Goal: Task Accomplishment & Management: Manage account settings

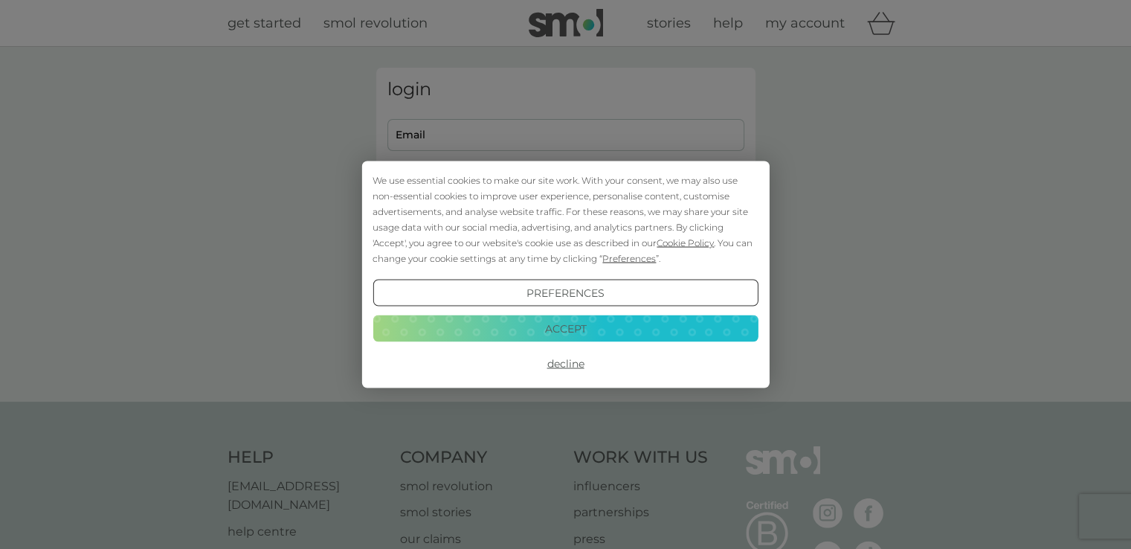
click at [544, 327] on button "Accept" at bounding box center [564, 327] width 385 height 27
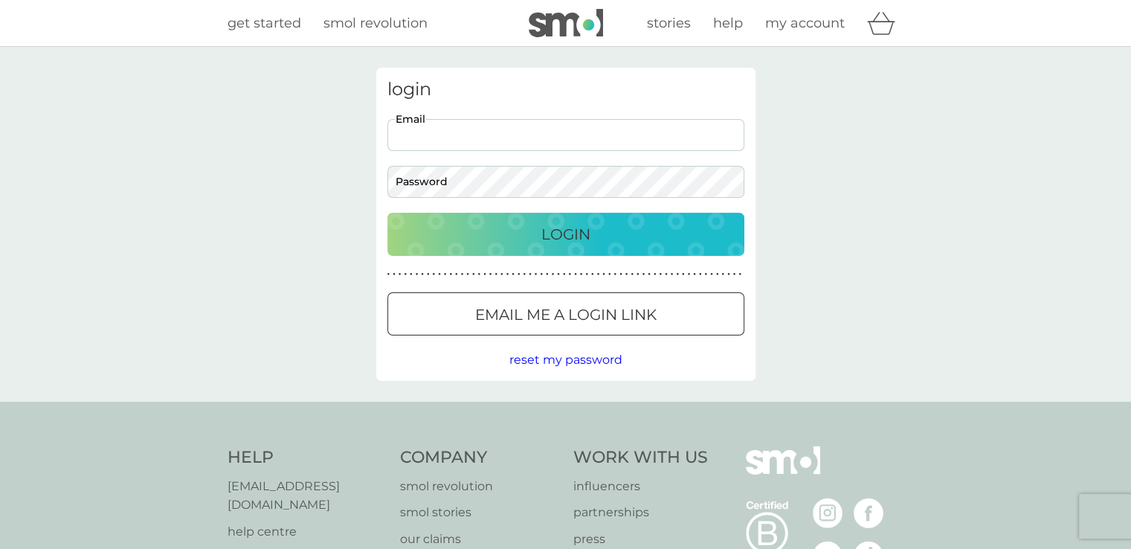
click at [401, 145] on input "Email" at bounding box center [565, 135] width 357 height 32
type input "[EMAIL_ADDRESS][DOMAIN_NAME]"
click at [516, 229] on div "Login" at bounding box center [565, 234] width 327 height 24
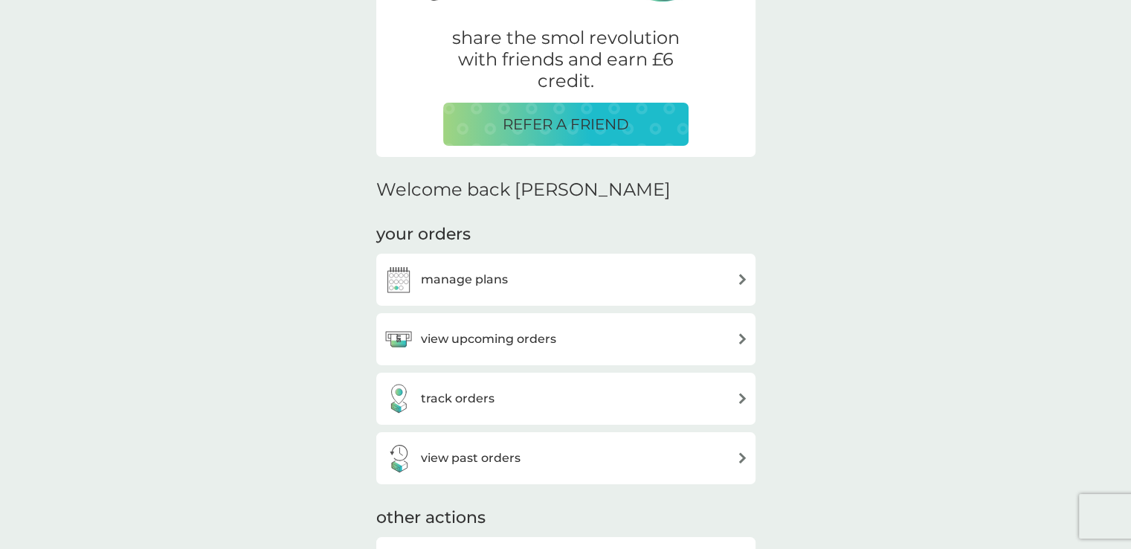
scroll to position [282, 0]
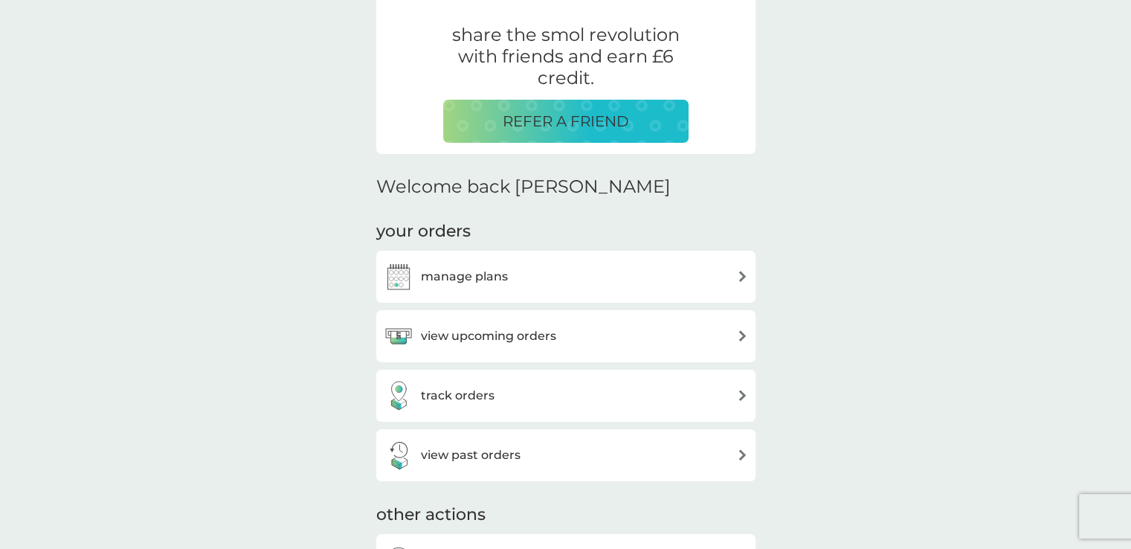
click at [699, 271] on div "manage plans" at bounding box center [566, 277] width 364 height 30
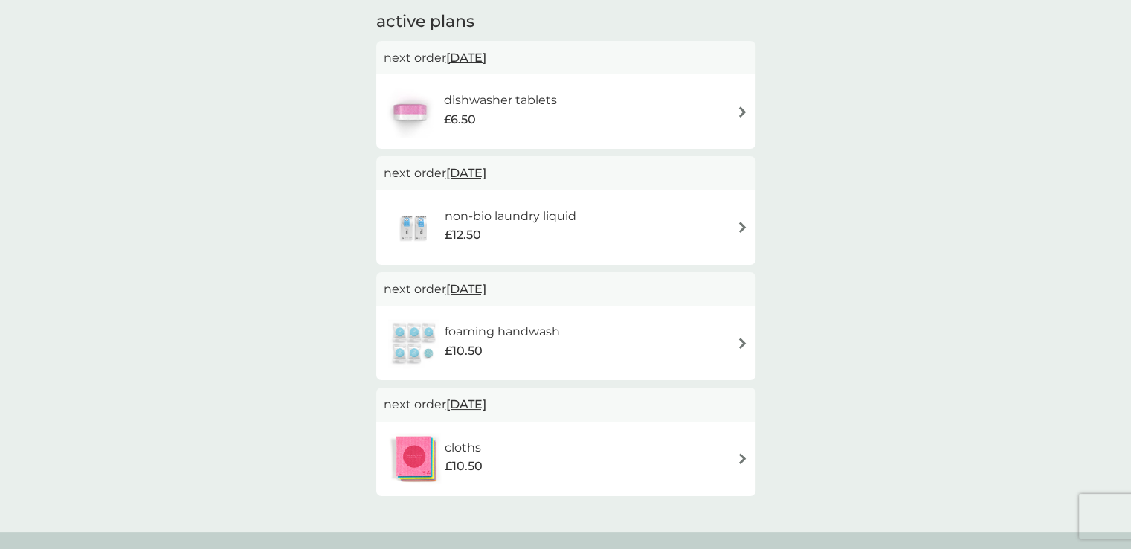
scroll to position [152, 0]
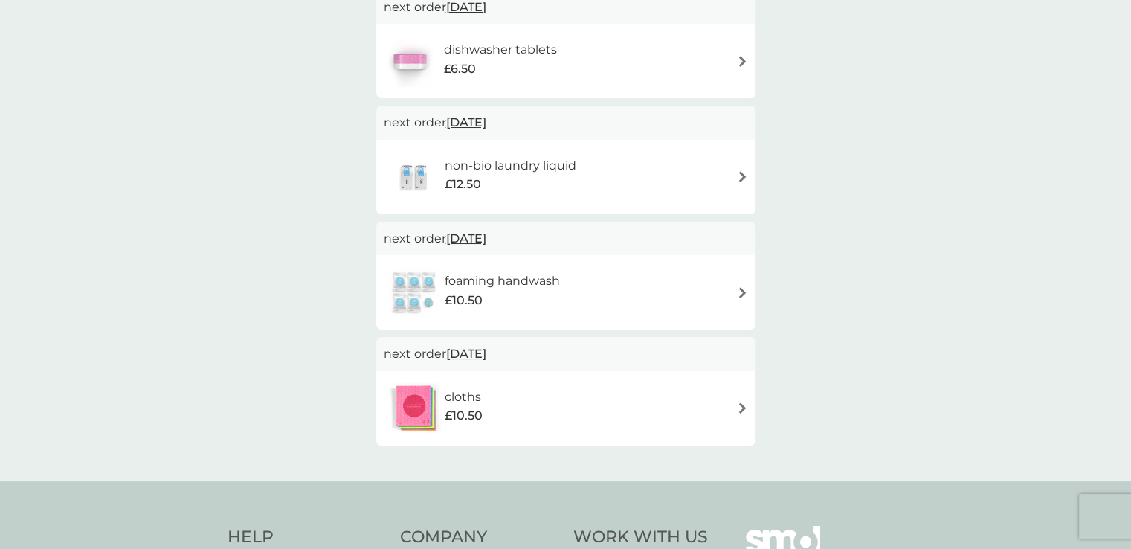
click at [737, 404] on img at bounding box center [742, 407] width 11 height 11
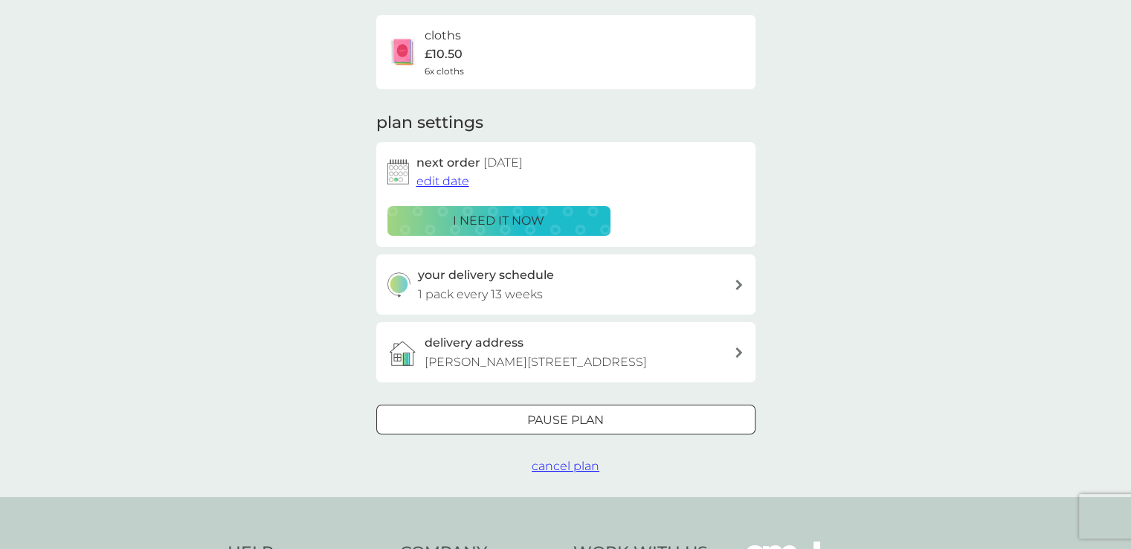
scroll to position [110, 0]
click at [550, 423] on div at bounding box center [547, 418] width 9 height 9
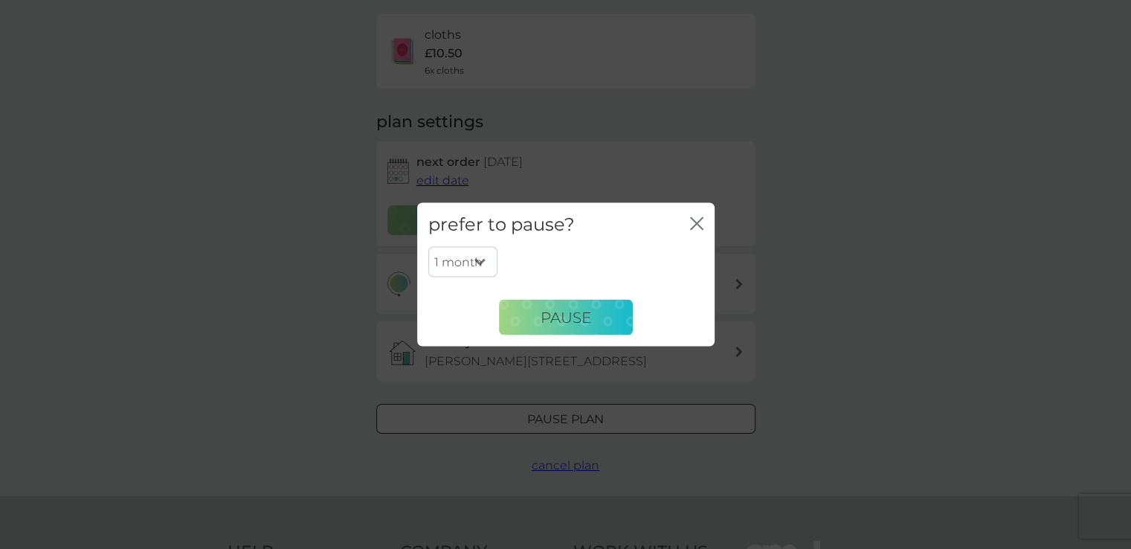
click at [479, 259] on select "1 month 2 months 3 months 4 months 5 months 6 months" at bounding box center [462, 261] width 69 height 31
select select "6"
click at [428, 246] on select "1 month 2 months 3 months 4 months 5 months 6 months" at bounding box center [462, 261] width 69 height 31
click at [567, 318] on span "Pause" at bounding box center [565, 317] width 51 height 18
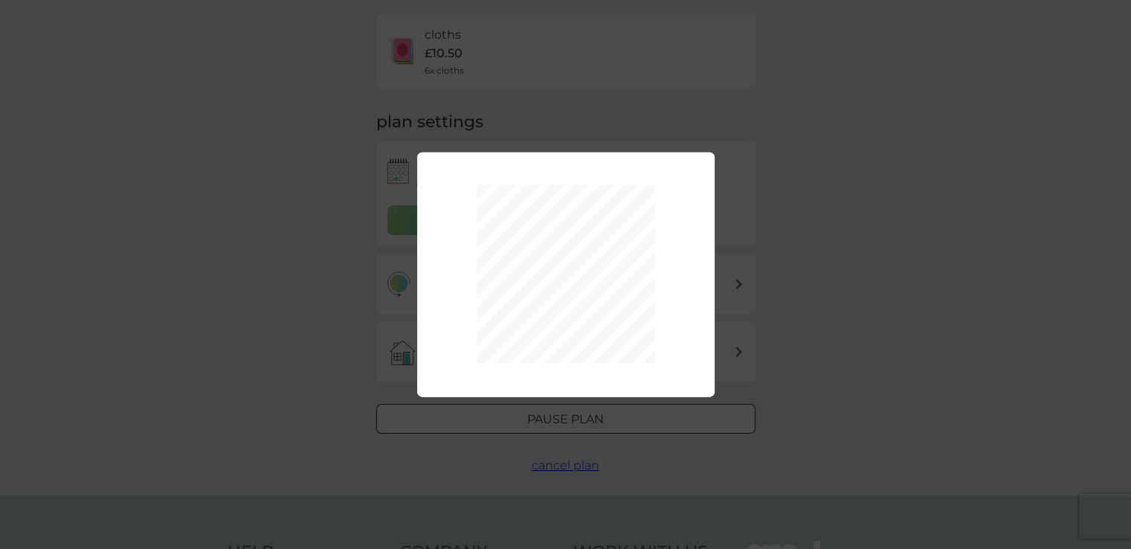
click at [836, 335] on div "1 month 2 months 3 months 4 months 5 months 6 months Pause" at bounding box center [565, 274] width 1131 height 549
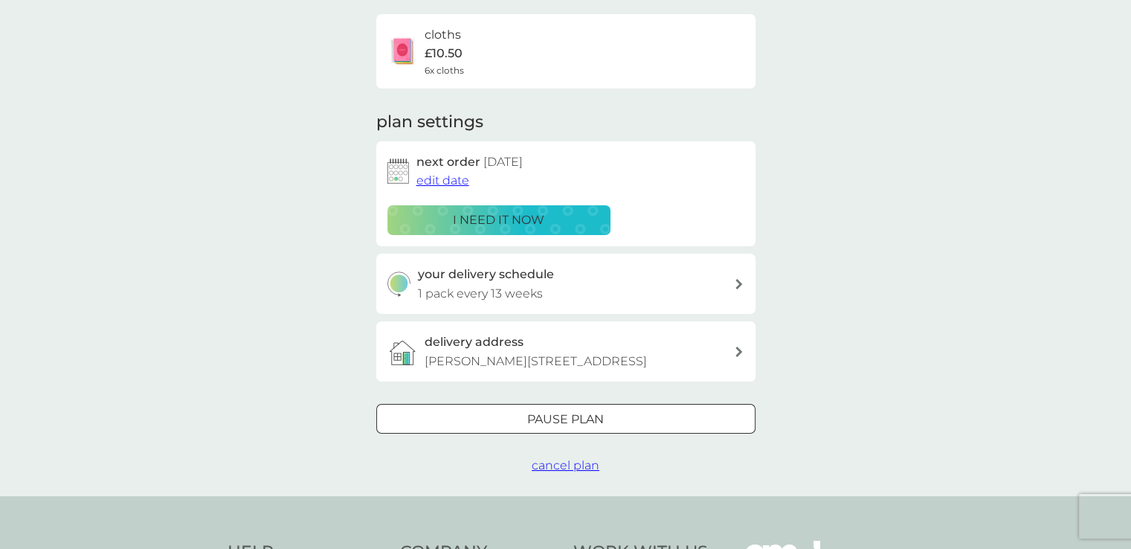
scroll to position [0, 0]
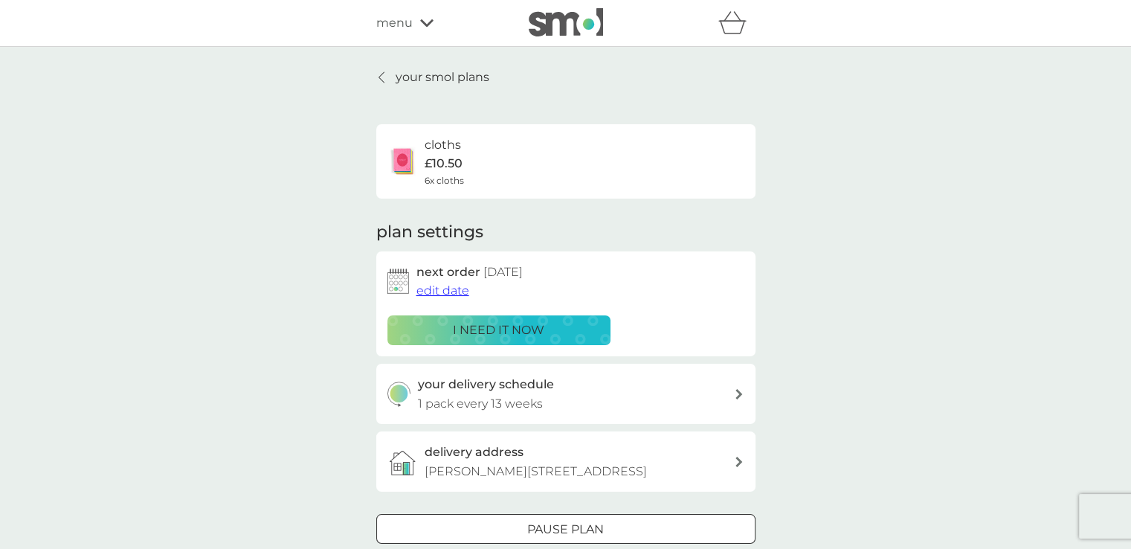
click at [384, 76] on div at bounding box center [382, 77] width 10 height 12
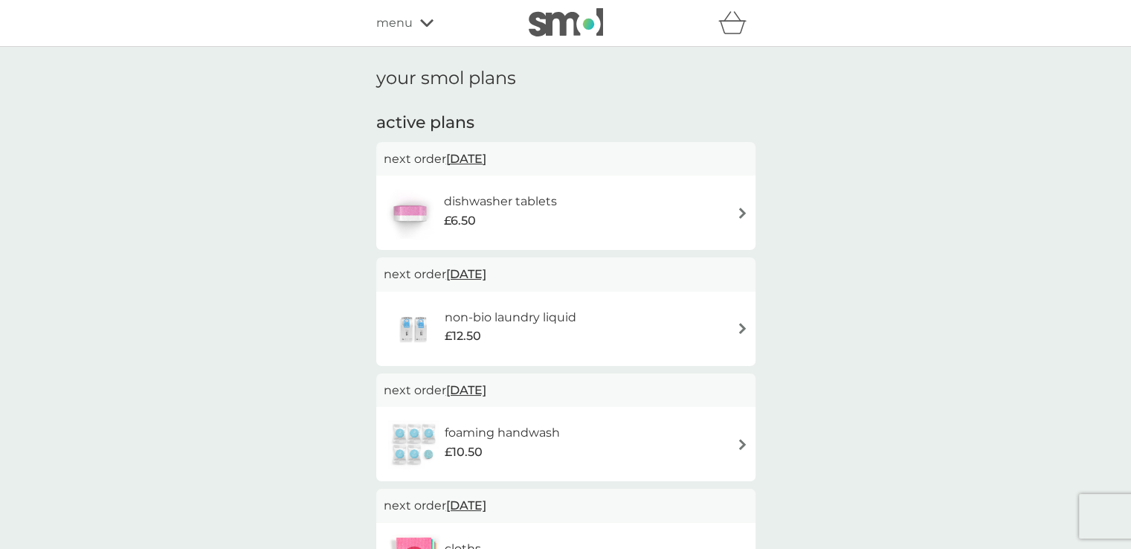
drag, startPoint x: 656, startPoint y: 209, endPoint x: 858, endPoint y: 160, distance: 207.3
drag, startPoint x: 858, startPoint y: 160, endPoint x: 737, endPoint y: 212, distance: 131.2
click at [737, 212] on img at bounding box center [742, 212] width 11 height 11
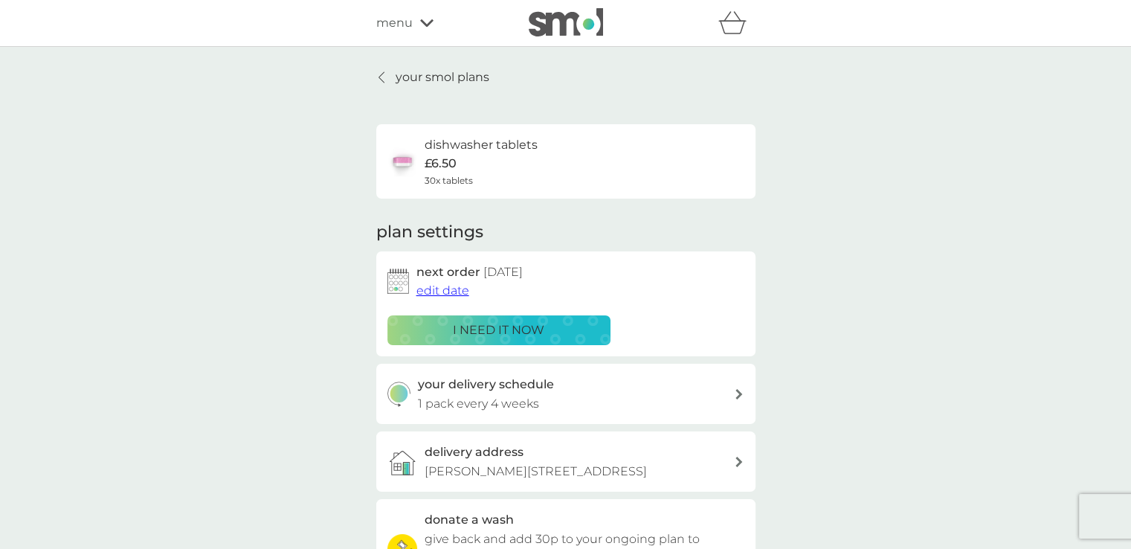
click at [737, 393] on icon at bounding box center [738, 394] width 7 height 10
select select "28"
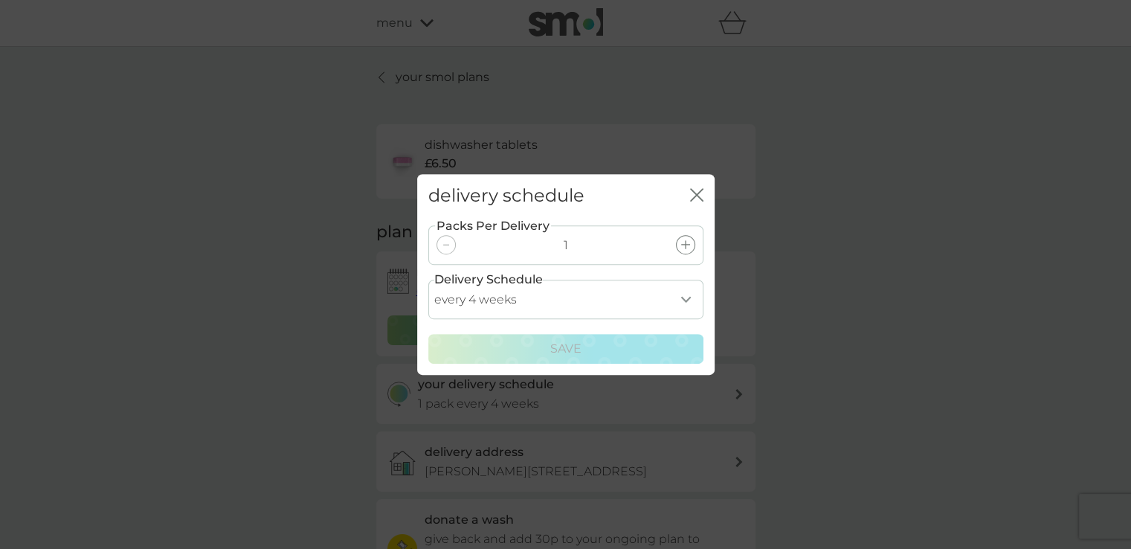
click at [694, 188] on icon "close" at bounding box center [696, 194] width 13 height 13
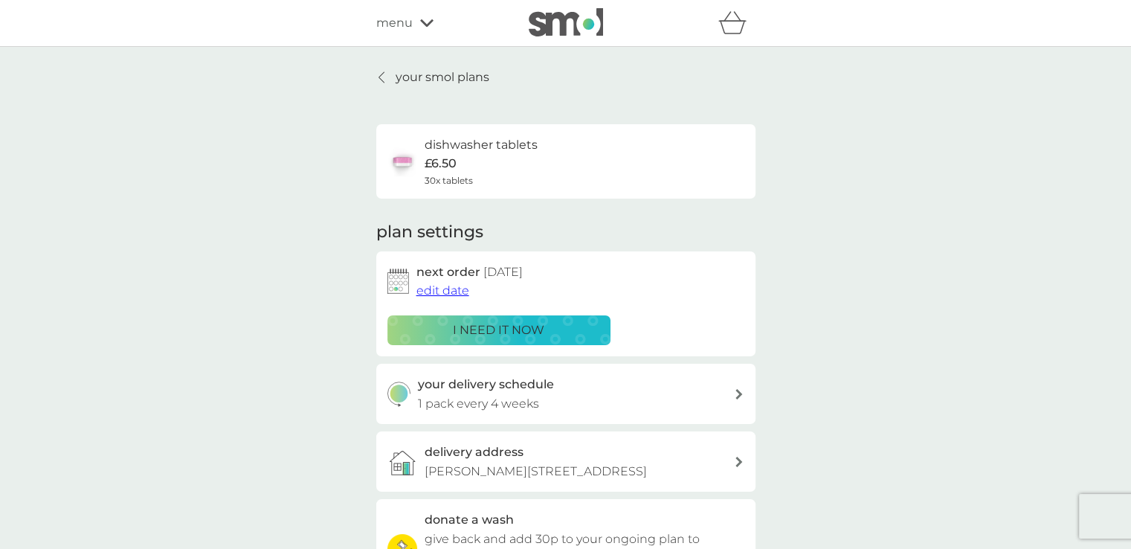
click at [608, 390] on div "your delivery schedule 1 pack every 4 weeks" at bounding box center [576, 394] width 316 height 38
select select "28"
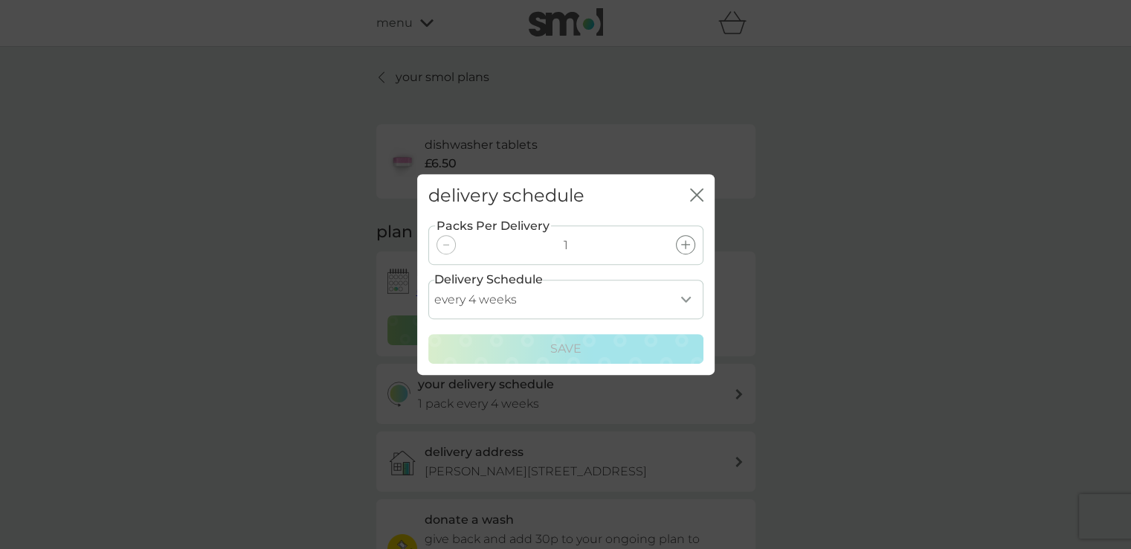
click at [684, 300] on select "every 1 week every 2 weeks every 3 weeks every 4 weeks every 5 weeks every 6 we…" at bounding box center [565, 299] width 275 height 39
click at [766, 311] on div "delivery schedule close Packs Per Delivery 1 Delivery Schedule every 1 week eve…" at bounding box center [565, 274] width 1131 height 549
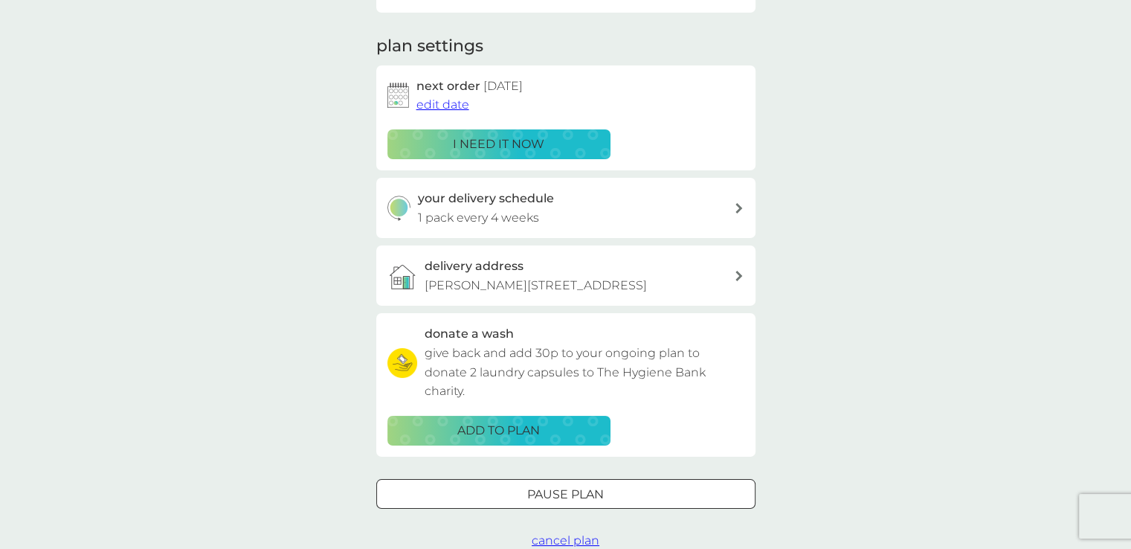
scroll to position [184, 0]
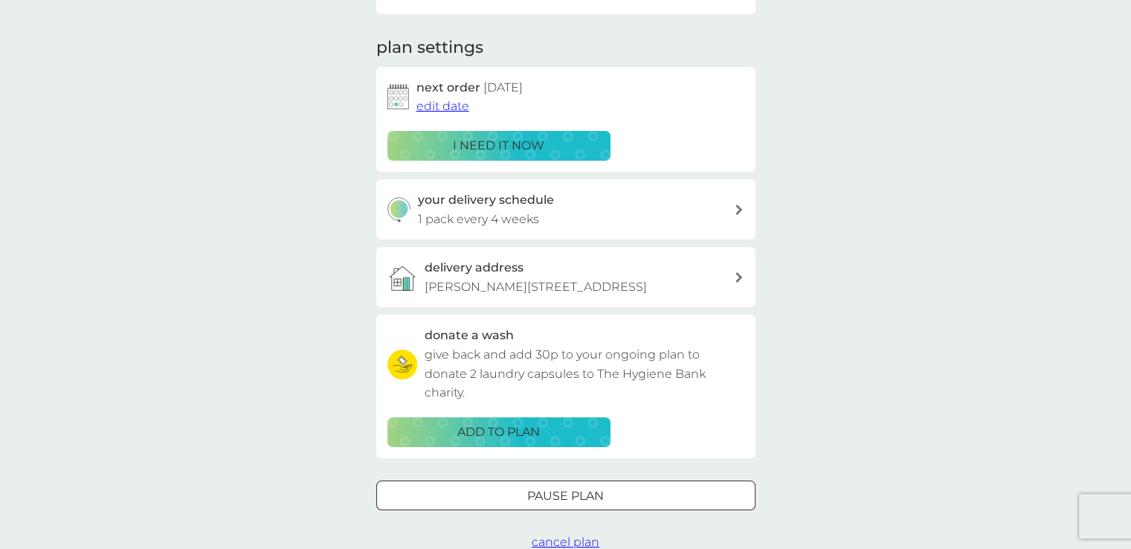
click at [448, 106] on span "edit date" at bounding box center [442, 106] width 53 height 14
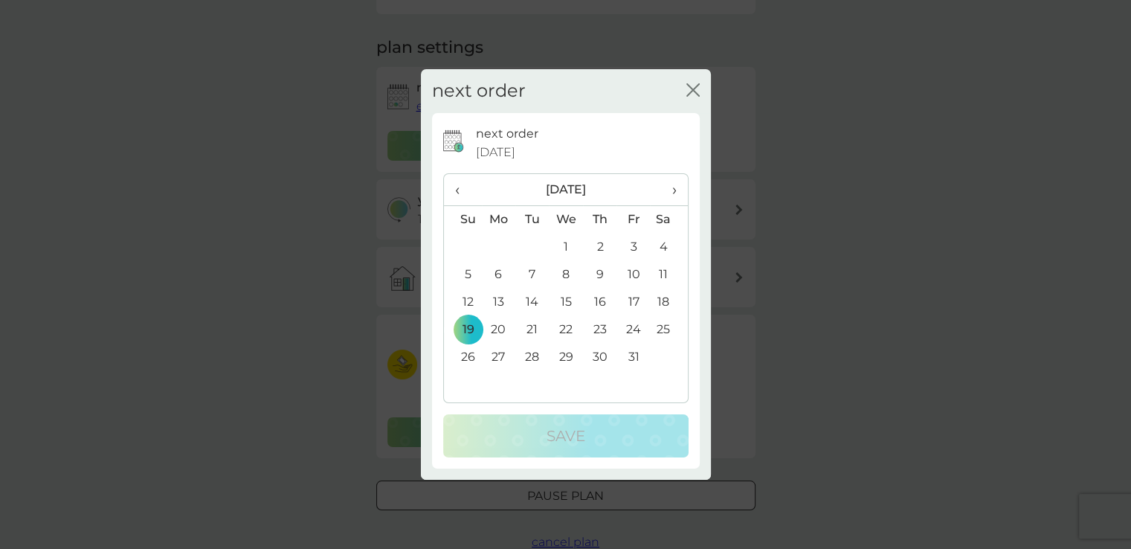
click at [688, 88] on icon "close" at bounding box center [692, 89] width 13 height 13
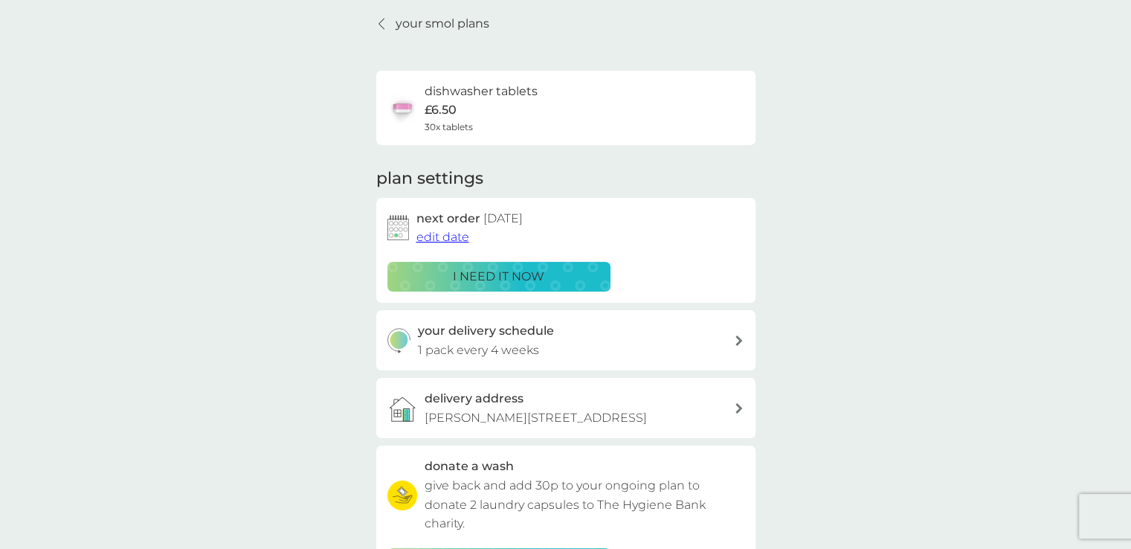
scroll to position [54, 0]
click at [382, 19] on icon at bounding box center [380, 24] width 5 height 10
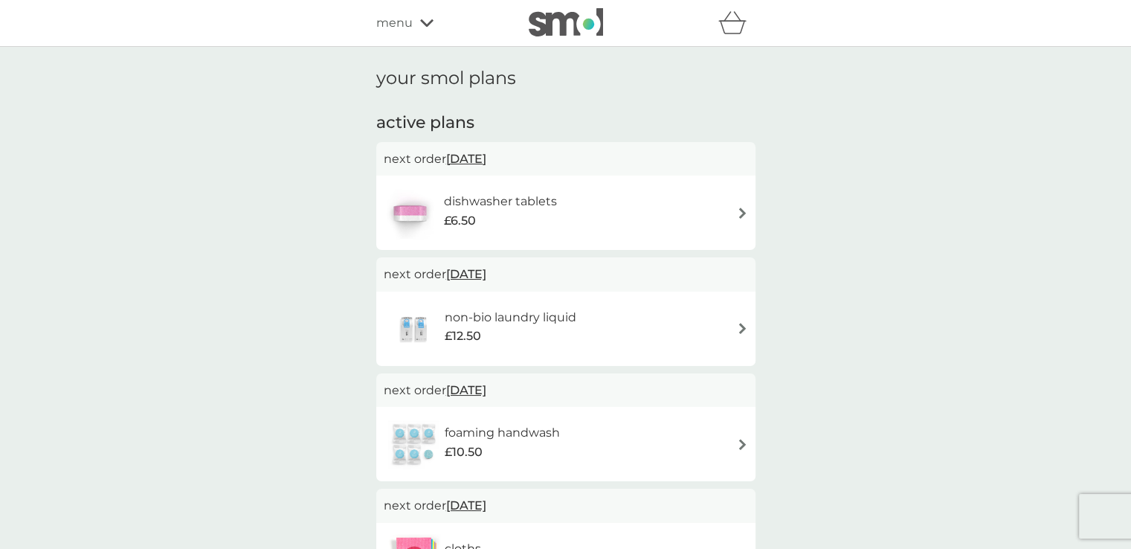
click at [486, 157] on span "19 Oct 2025" at bounding box center [466, 158] width 40 height 29
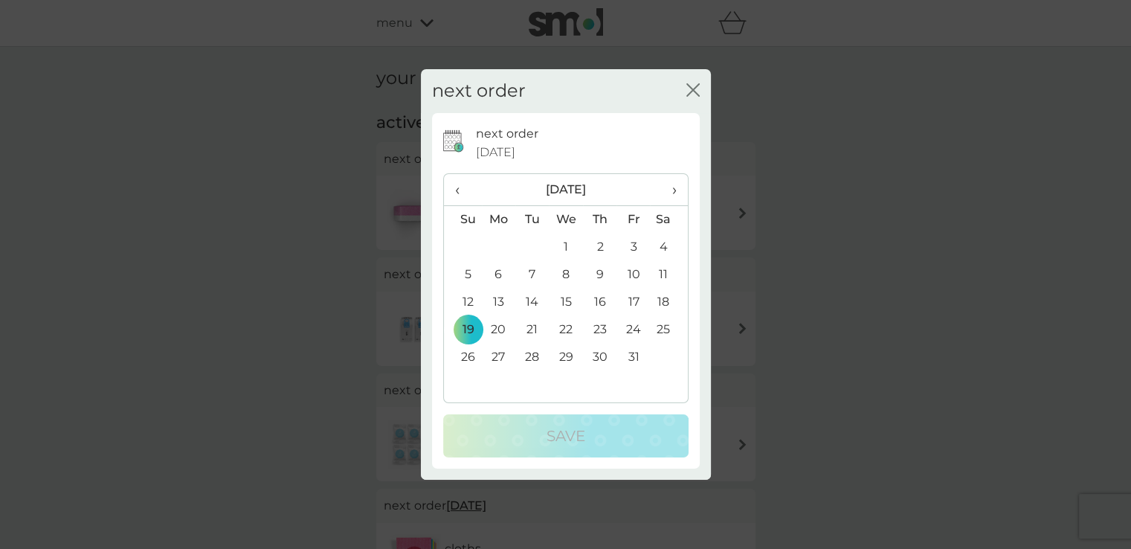
click at [671, 188] on span "›" at bounding box center [668, 189] width 15 height 31
click at [500, 247] on td "1" at bounding box center [499, 247] width 34 height 28
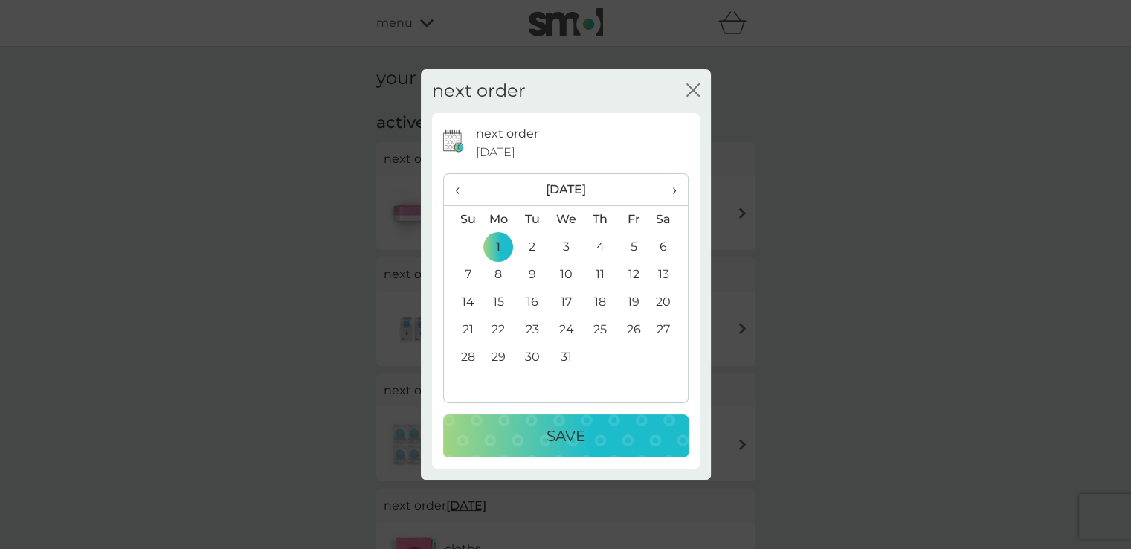
click at [535, 433] on div "Save" at bounding box center [566, 436] width 216 height 24
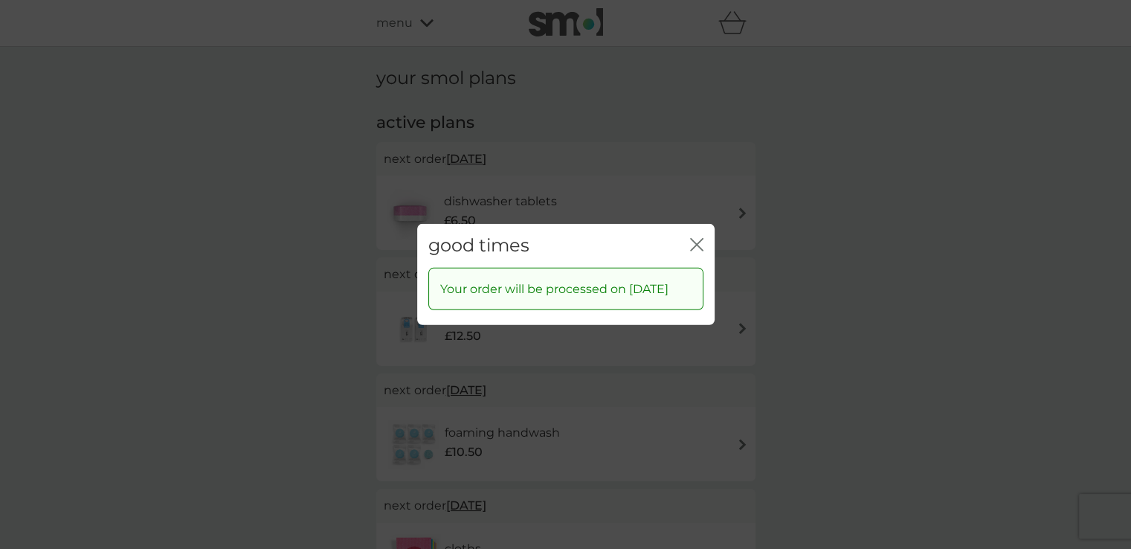
click at [696, 239] on icon "close" at bounding box center [694, 245] width 6 height 12
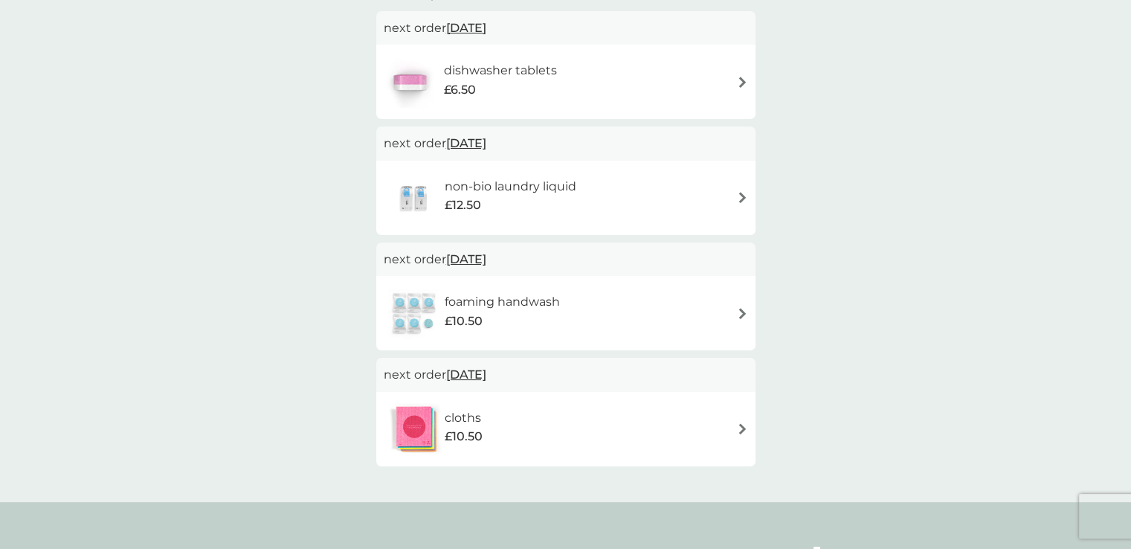
scroll to position [132, 0]
click at [737, 421] on div "cloths £10.50" at bounding box center [566, 428] width 364 height 52
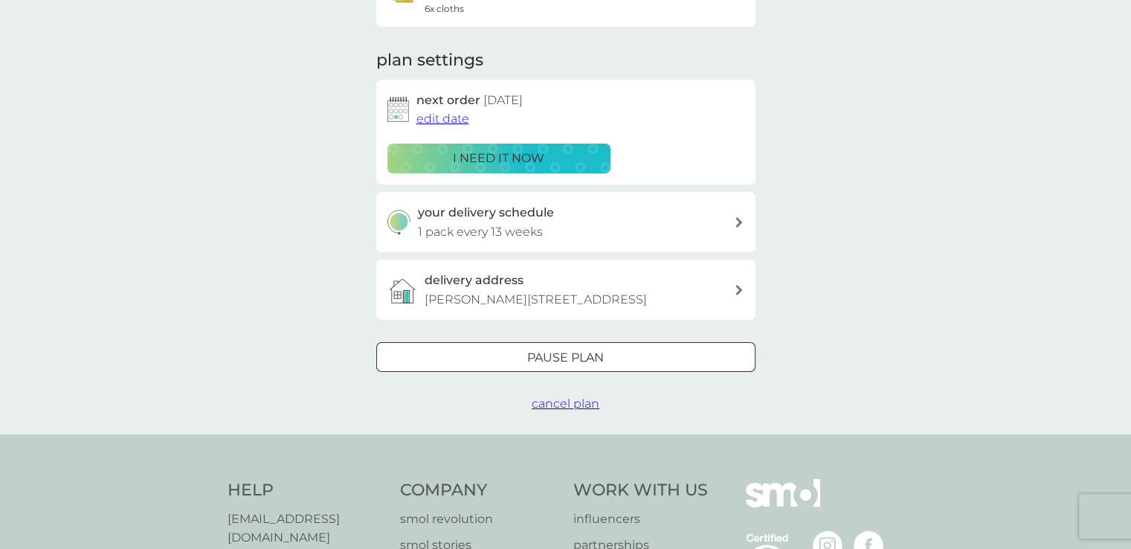
scroll to position [171, 0]
click at [546, 363] on div at bounding box center [548, 357] width 10 height 10
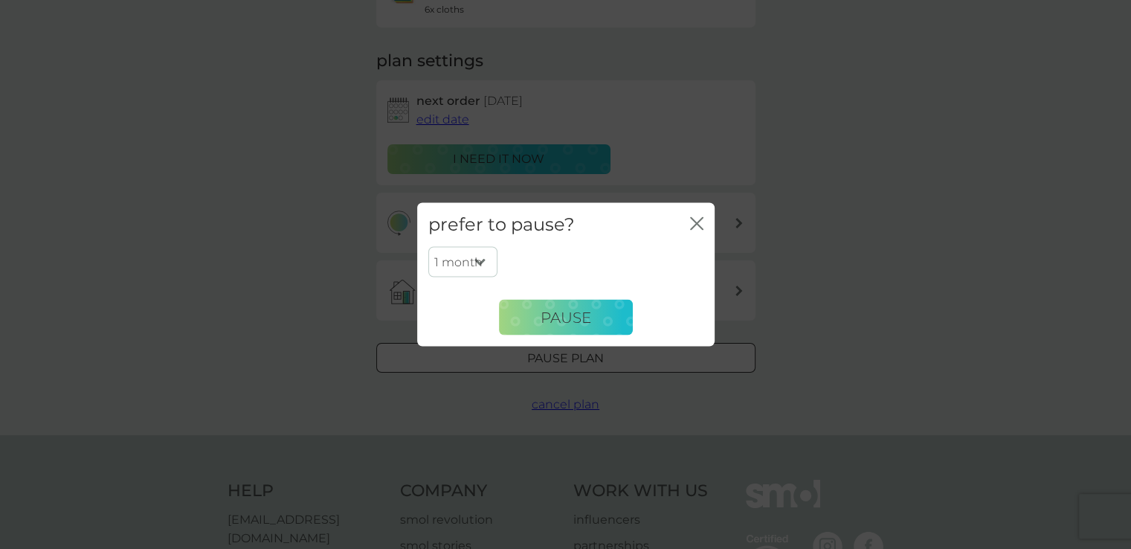
click at [479, 259] on select "1 month 2 months 3 months 4 months 5 months 6 months" at bounding box center [462, 261] width 69 height 31
select select "6"
click at [428, 246] on select "1 month 2 months 3 months 4 months 5 months 6 months" at bounding box center [462, 261] width 69 height 31
click at [563, 314] on span "Pause" at bounding box center [565, 317] width 51 height 18
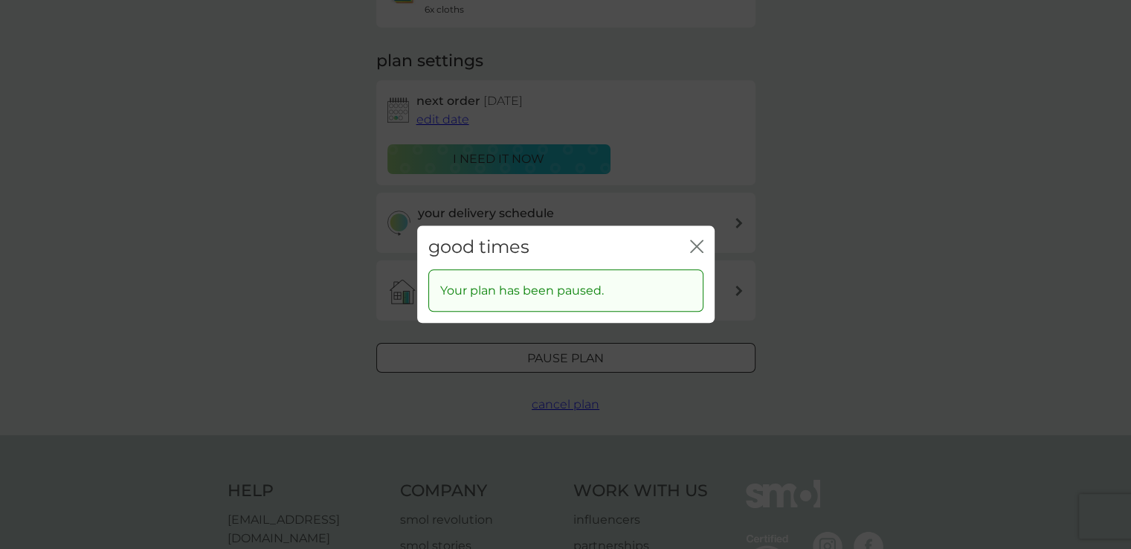
click at [693, 245] on icon "close" at bounding box center [696, 245] width 13 height 13
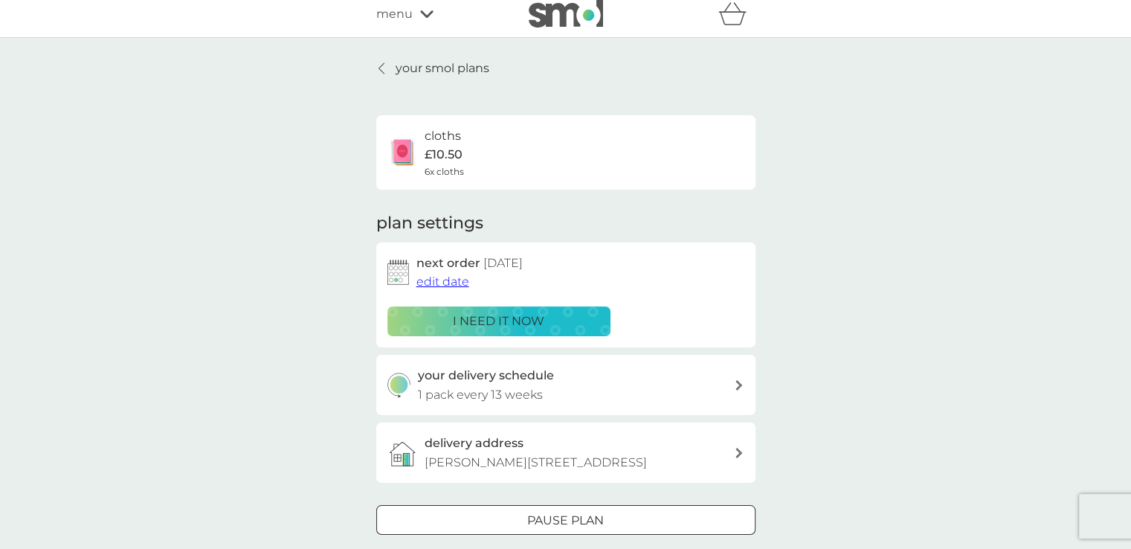
scroll to position [0, 0]
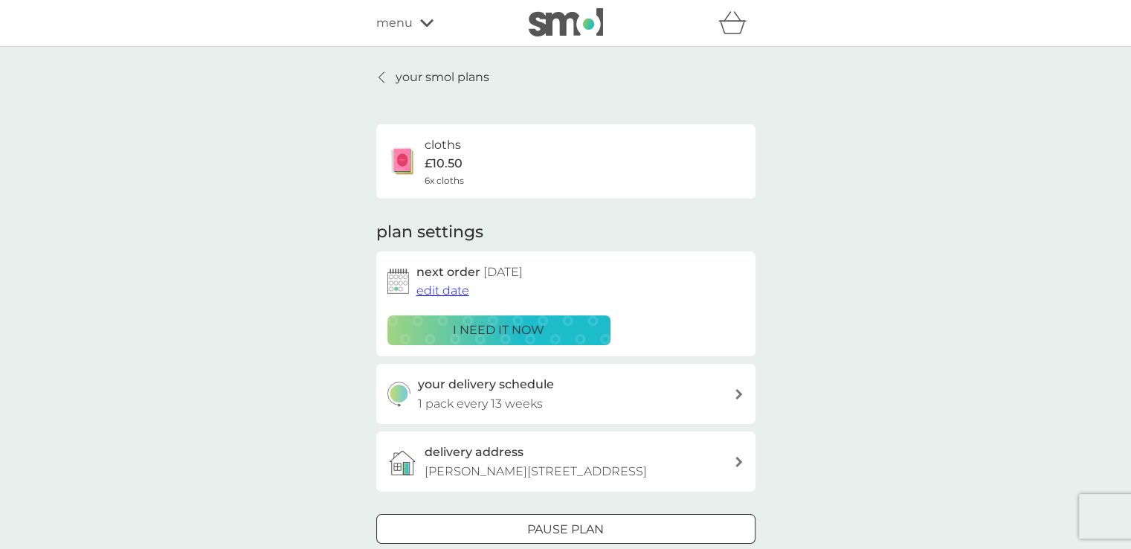
click at [381, 76] on icon at bounding box center [381, 77] width 6 height 12
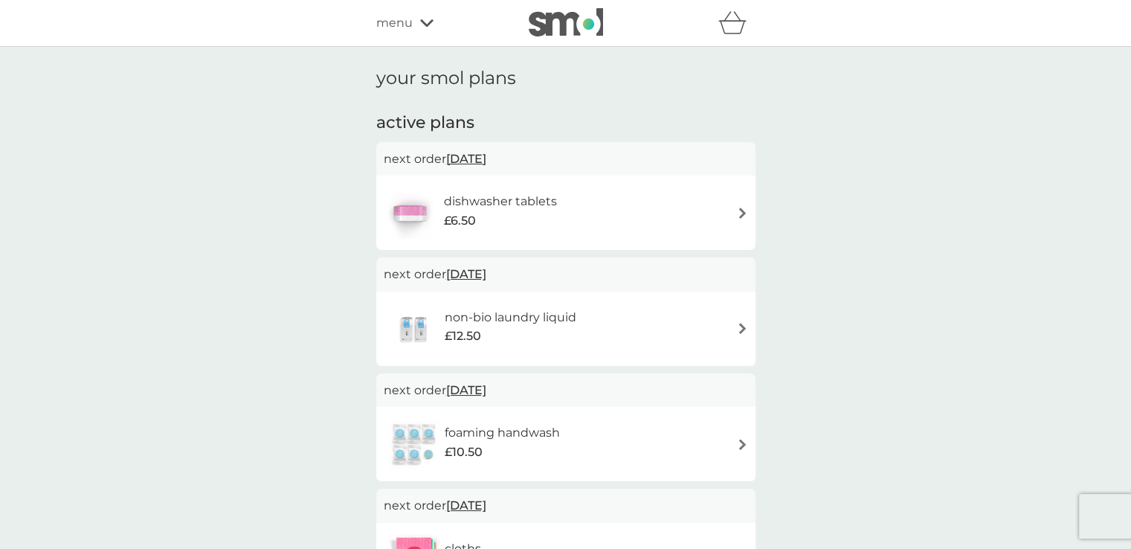
click at [428, 22] on icon at bounding box center [426, 22] width 13 height 7
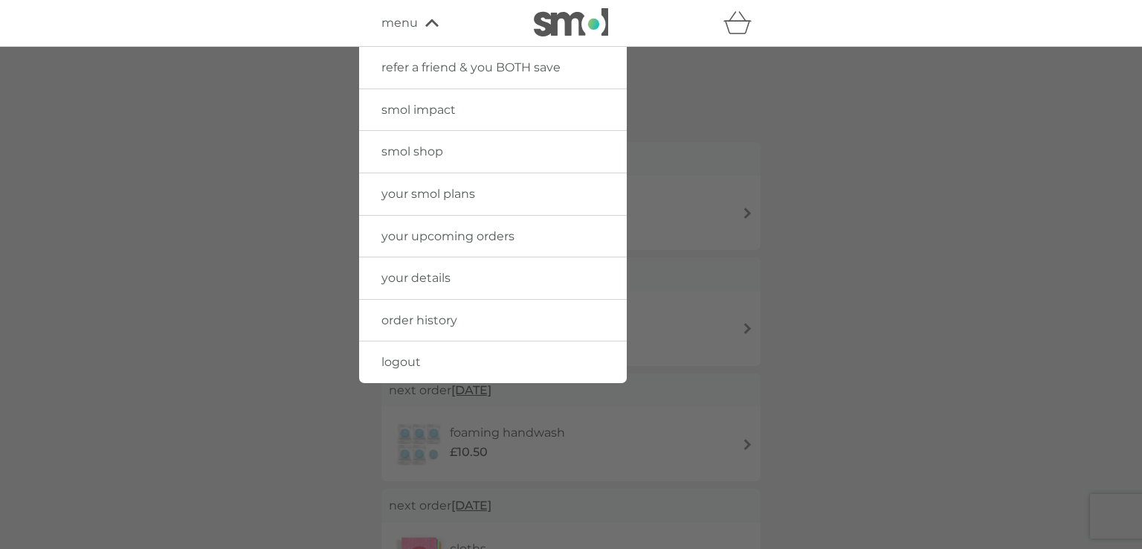
click at [401, 356] on span "logout" at bounding box center [400, 362] width 39 height 14
